Goal: Task Accomplishment & Management: Manage account settings

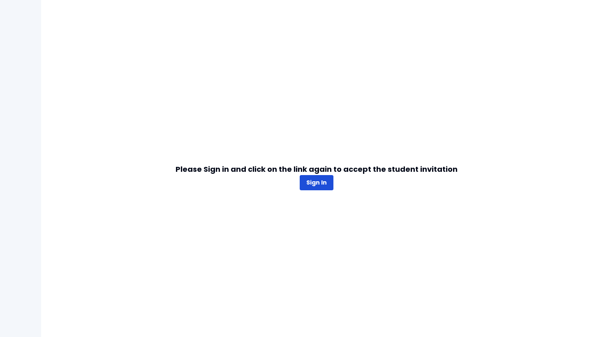
click at [308, 178] on link "Sign In" at bounding box center [316, 182] width 21 height 8
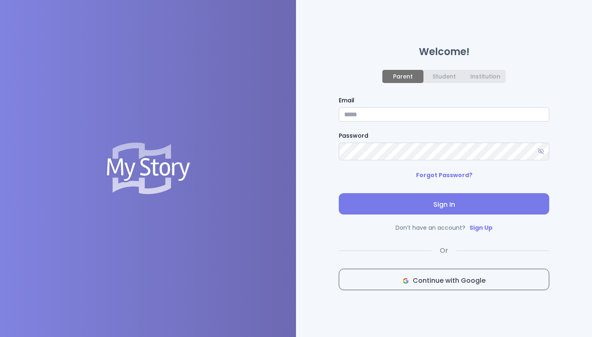
click at [435, 77] on div "Student" at bounding box center [444, 76] width 23 height 7
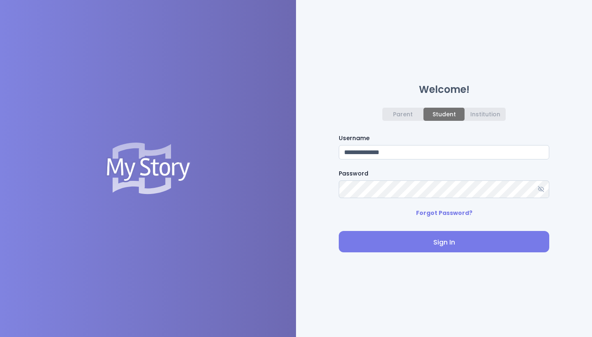
type input "**********"
click at [541, 192] on icon at bounding box center [541, 189] width 7 height 7
click at [477, 238] on button "Sign In" at bounding box center [444, 241] width 211 height 21
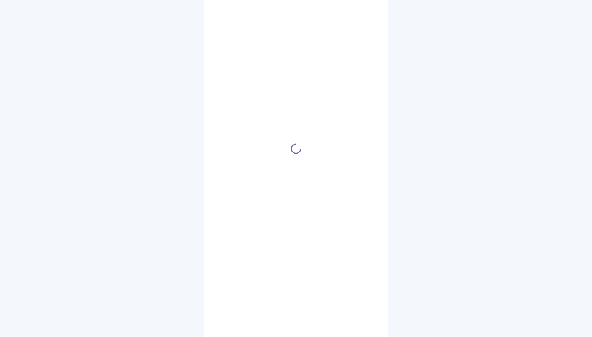
scroll to position [39, 0]
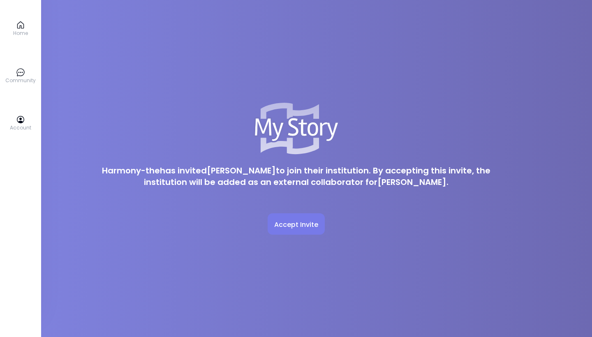
click at [295, 224] on span "Accept Invite" at bounding box center [296, 225] width 44 height 10
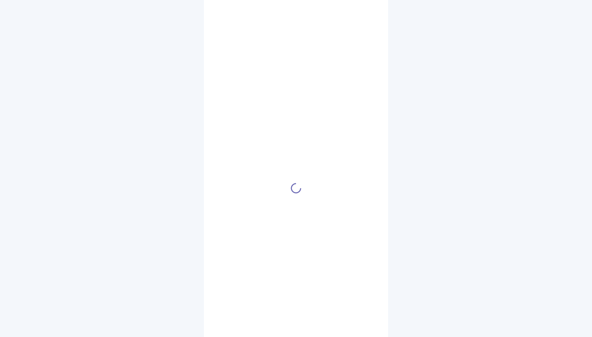
click at [484, 162] on div at bounding box center [296, 188] width 592 height 377
click at [442, 68] on div at bounding box center [296, 188] width 592 height 377
